Goal: Task Accomplishment & Management: Manage account settings

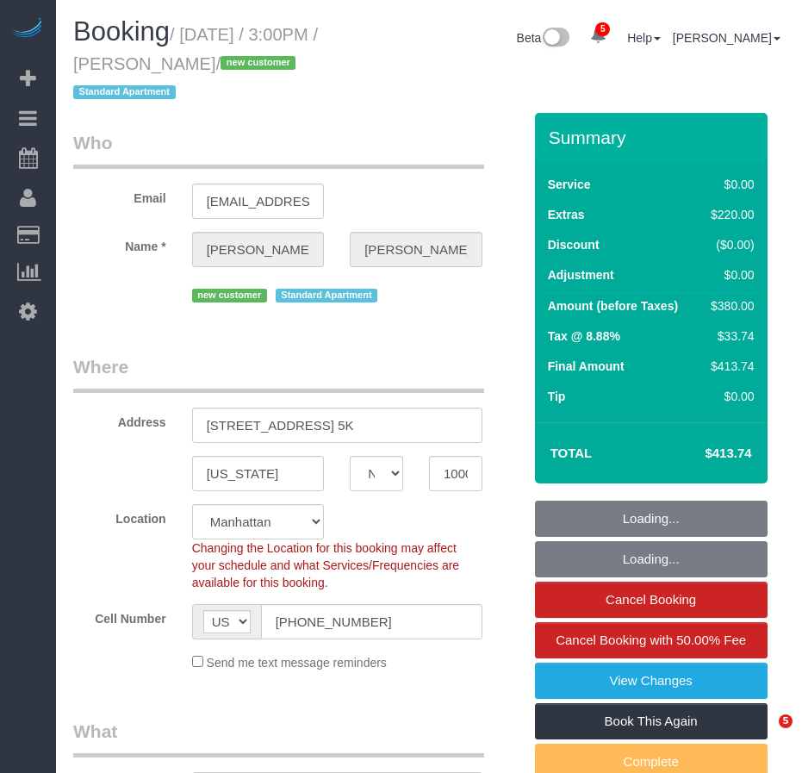
select select "NY"
select select "number:89"
select select "number:90"
select select "number:15"
select select "number:5"
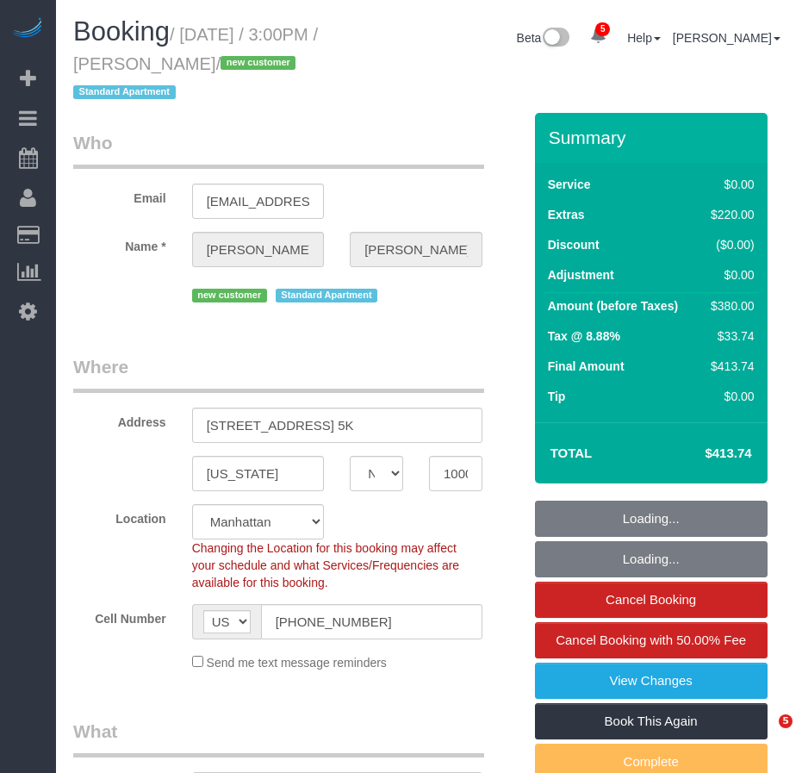
select select "object:1361"
select select "string:stripe-pm_1S1BIj4VGloSiKo75aaEaYXt"
select select "1"
select select "spot1"
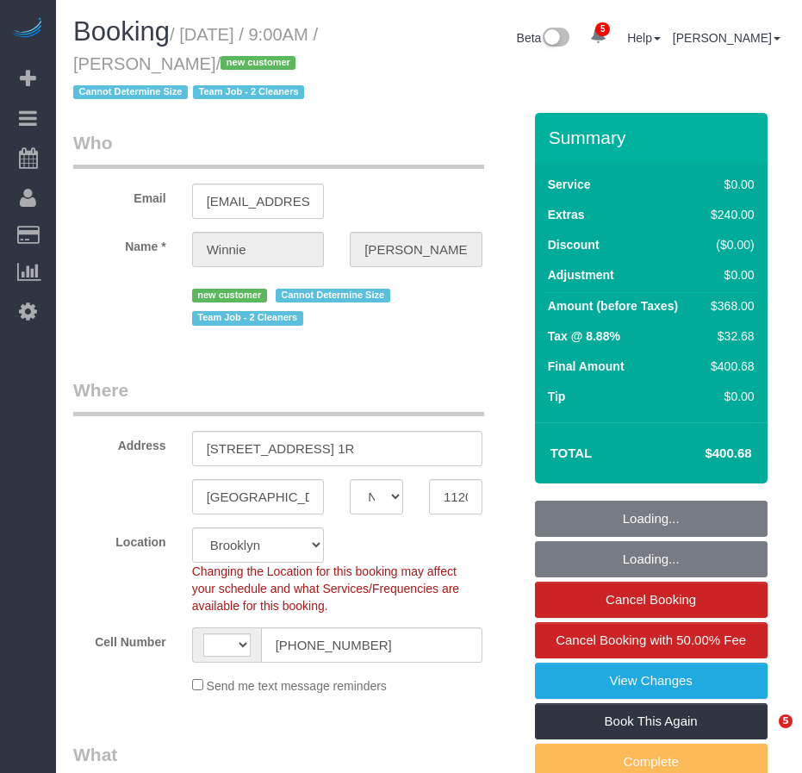
select select "NY"
select select "string:[GEOGRAPHIC_DATA]"
select select "object:679"
select select "spot1"
select select "number:89"
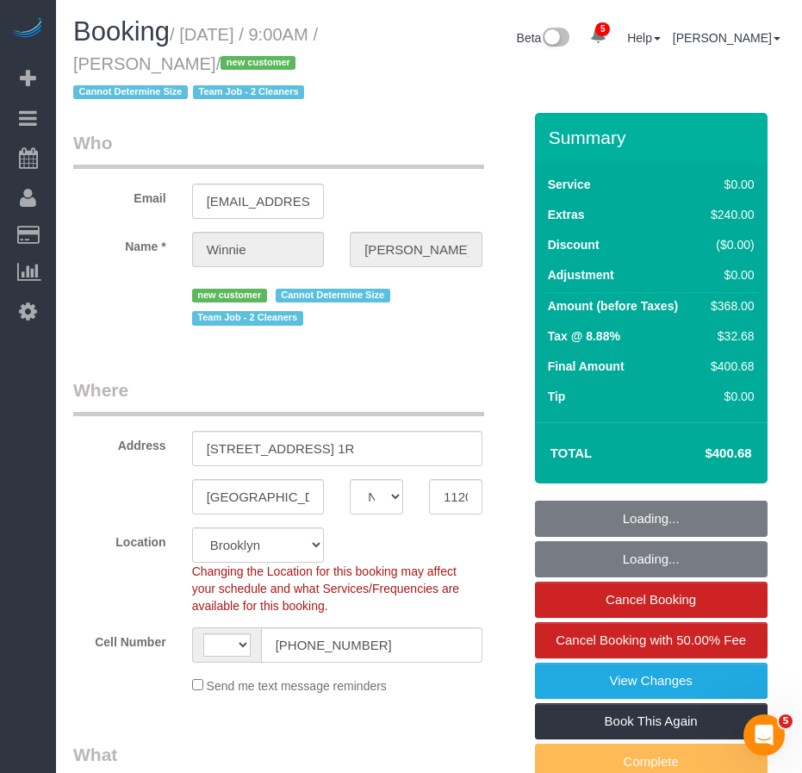
select select "number:74"
select select "number:15"
select select "number:5"
select select "object:1309"
select select "string:stripe-pm_1RuI8U4VGloSiKo7aRlM8gv6"
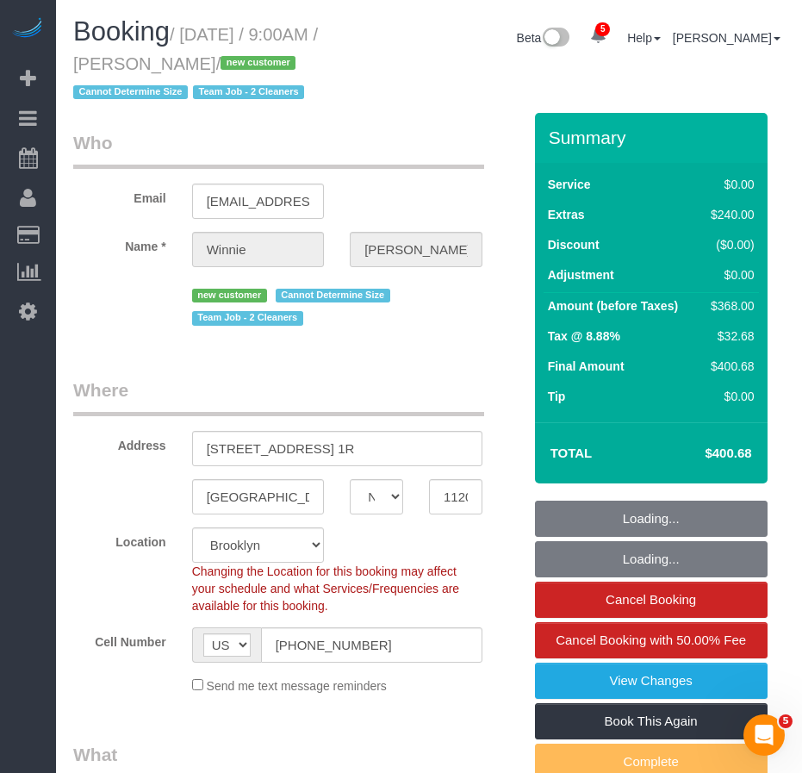
select select "2"
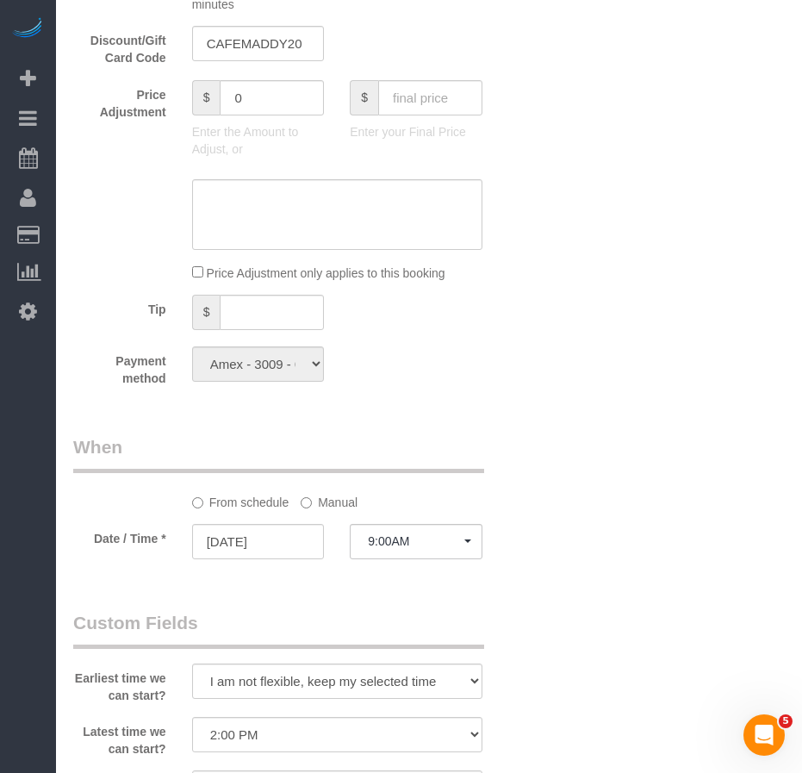
scroll to position [1292, 0]
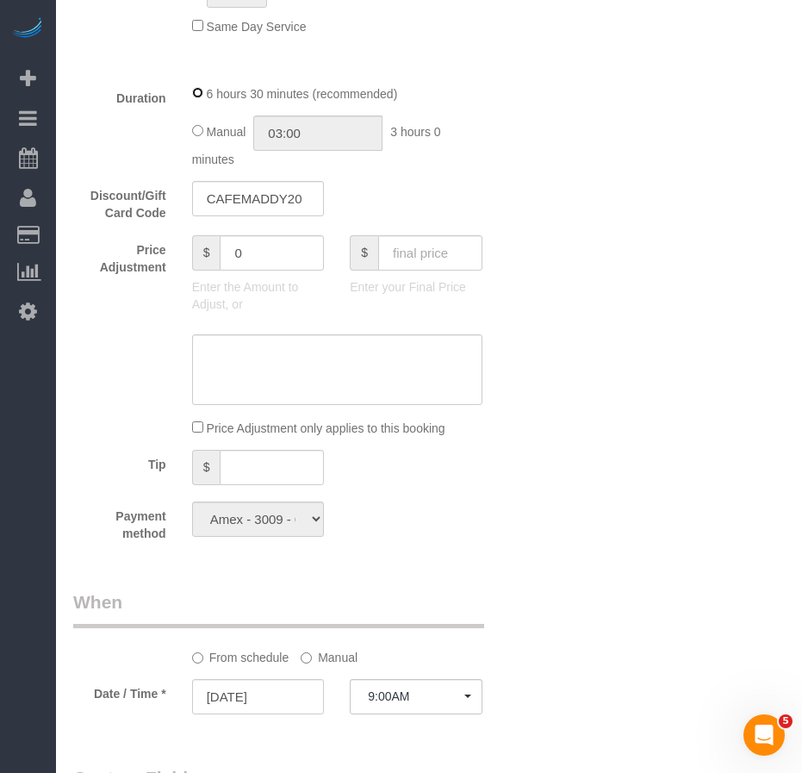
select select "spot50"
type input "06:30"
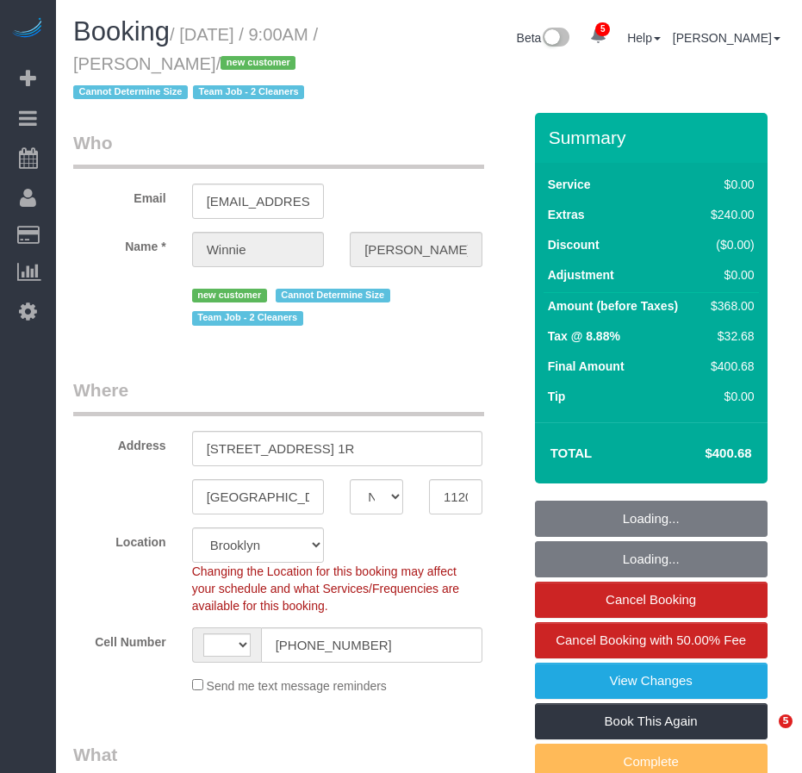
select select "NY"
select select "number:89"
select select "number:74"
select select "number:15"
select select "number:5"
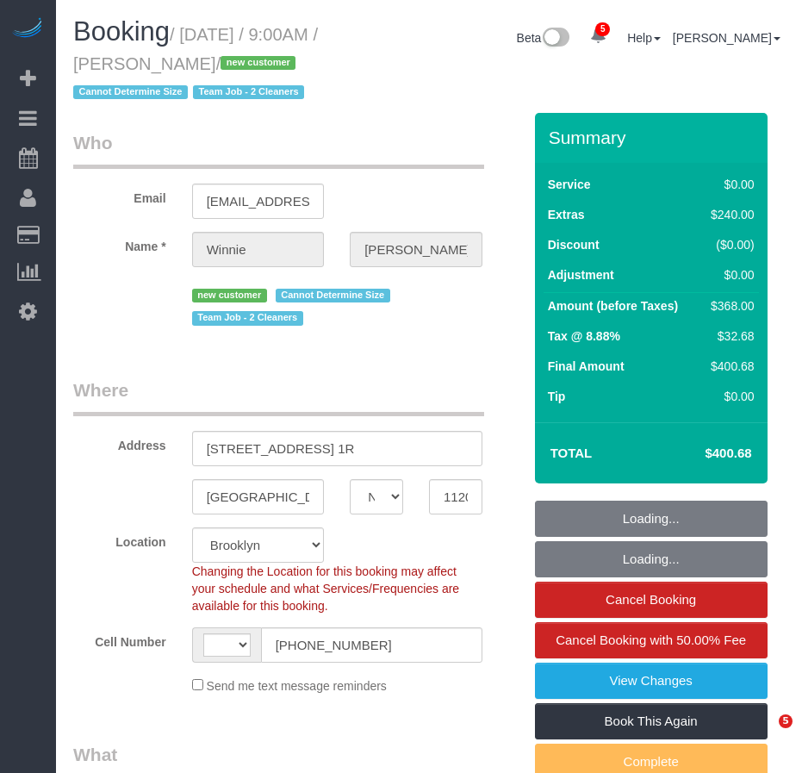
select select "object:931"
select select "string:[GEOGRAPHIC_DATA]"
select select "string:stripe-pm_1RuI8U4VGloSiKo7aRlM8gv6"
select select "2"
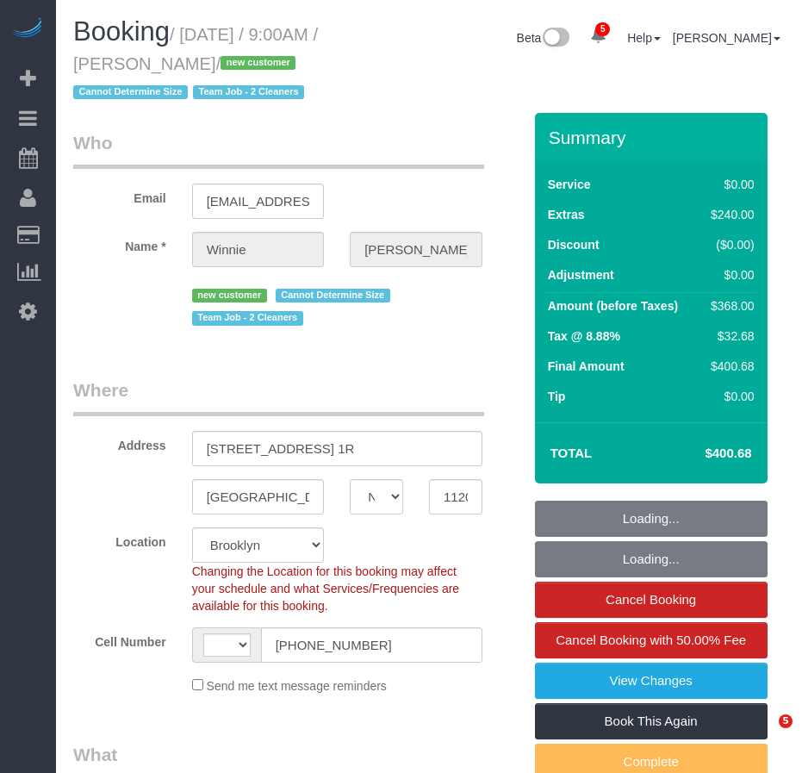
select select "spot1"
